Goal: Transaction & Acquisition: Purchase product/service

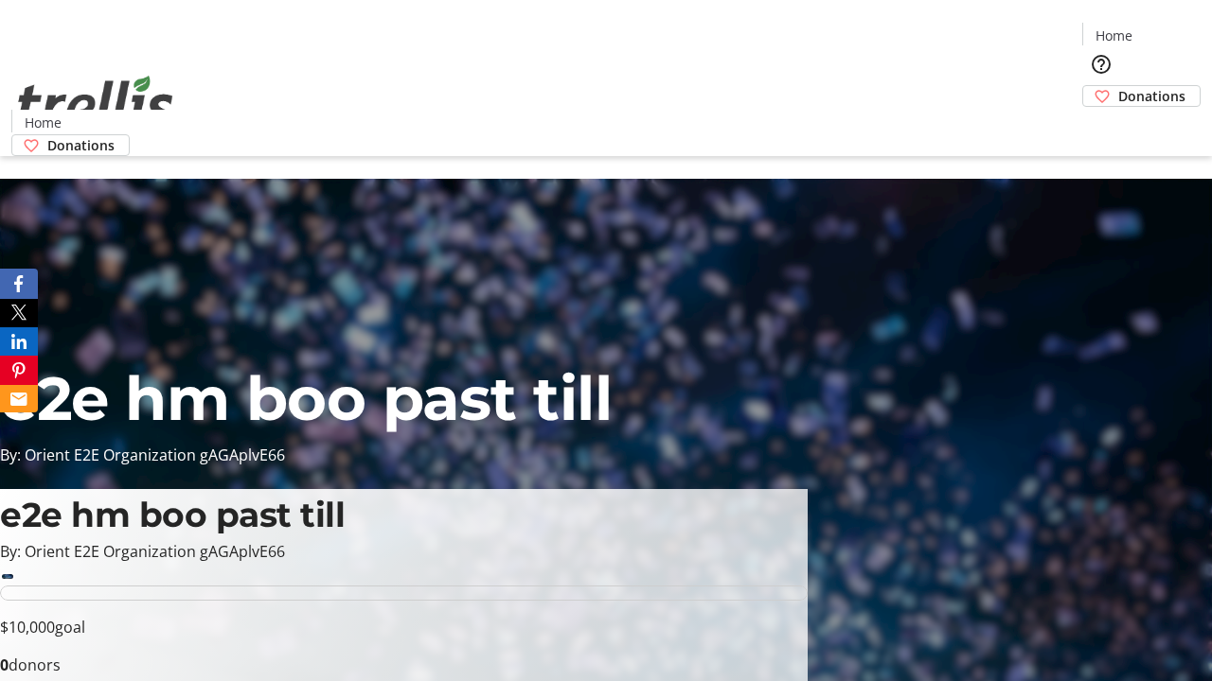
click at [1118, 86] on span "Donations" at bounding box center [1151, 96] width 67 height 20
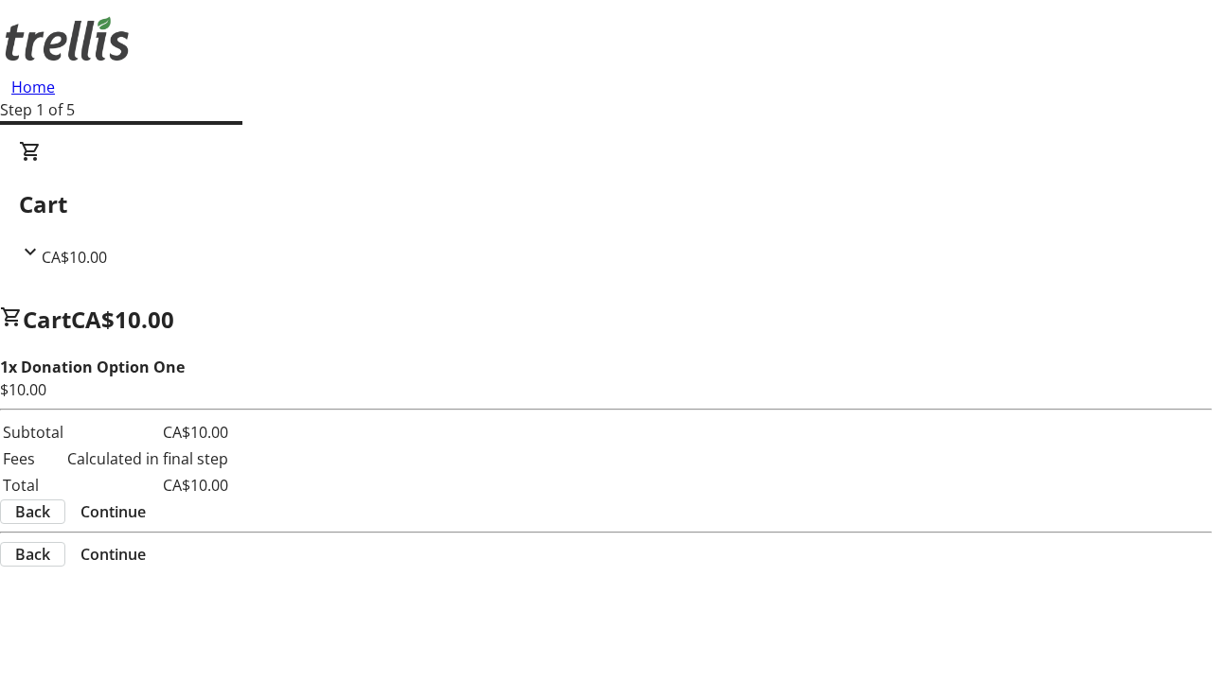
select select "CA"
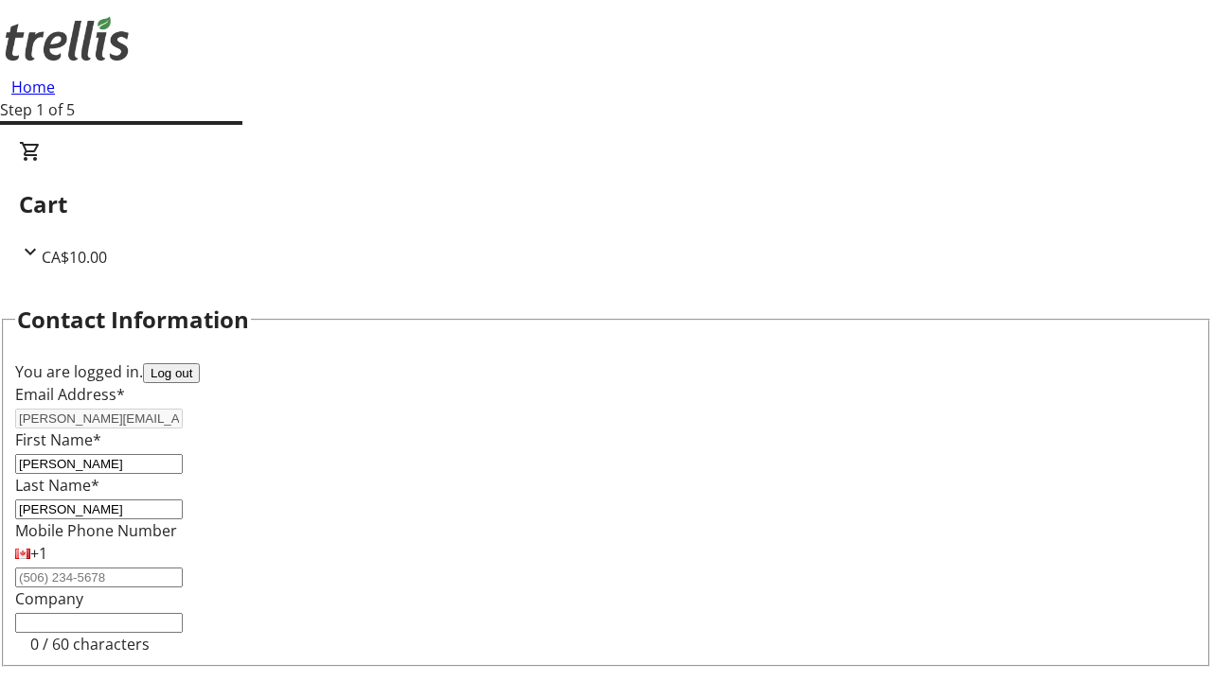
type input "[STREET_ADDRESS][PERSON_NAME]"
type input "Kelowna"
select select "BC"
type input "Kelowna"
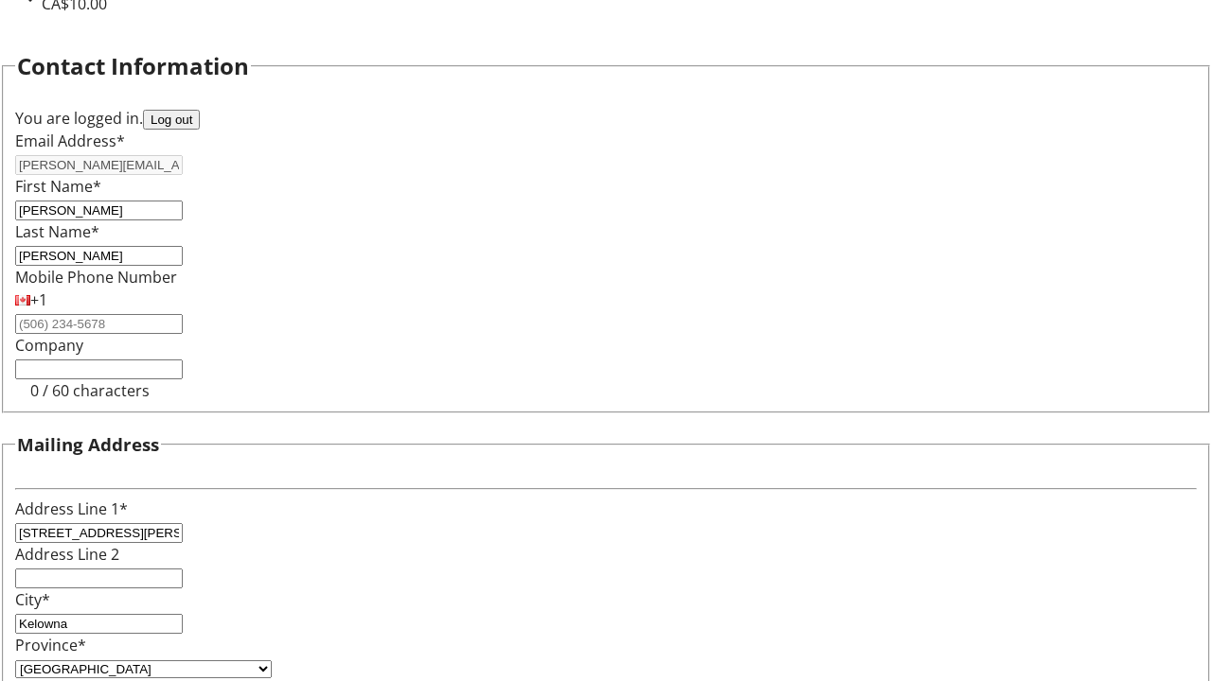
type input "V1Y 0C2"
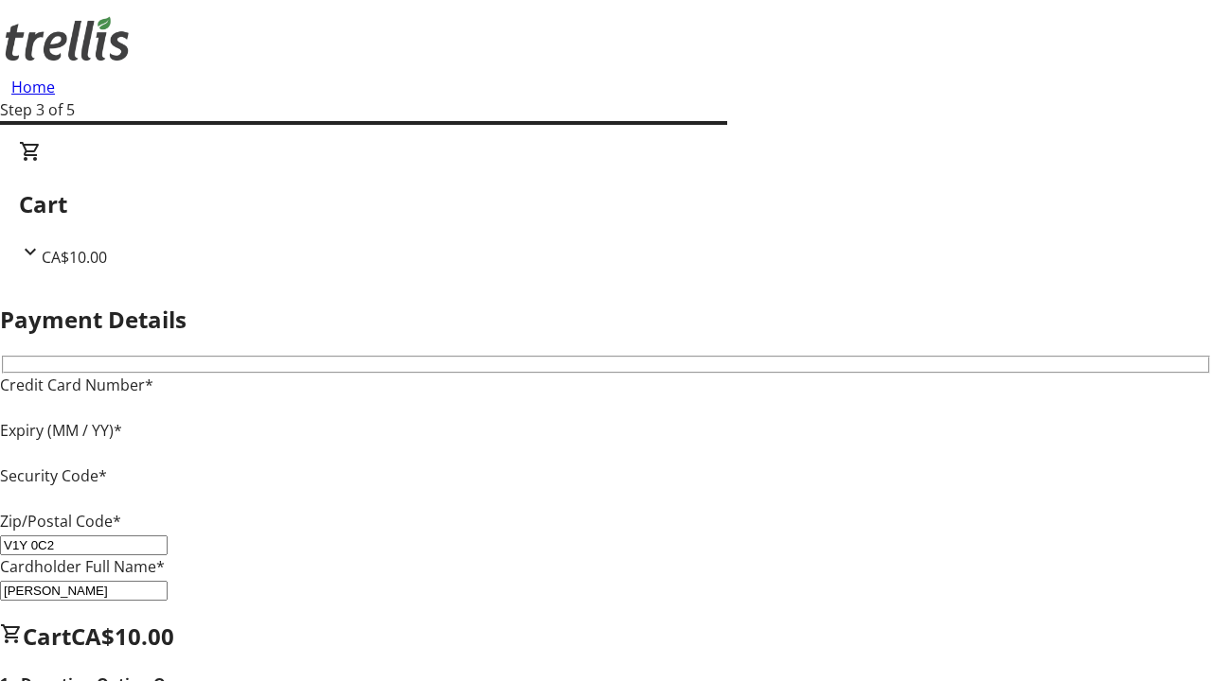
type input "V1Y 0C2"
